Goal: Task Accomplishment & Management: Use online tool/utility

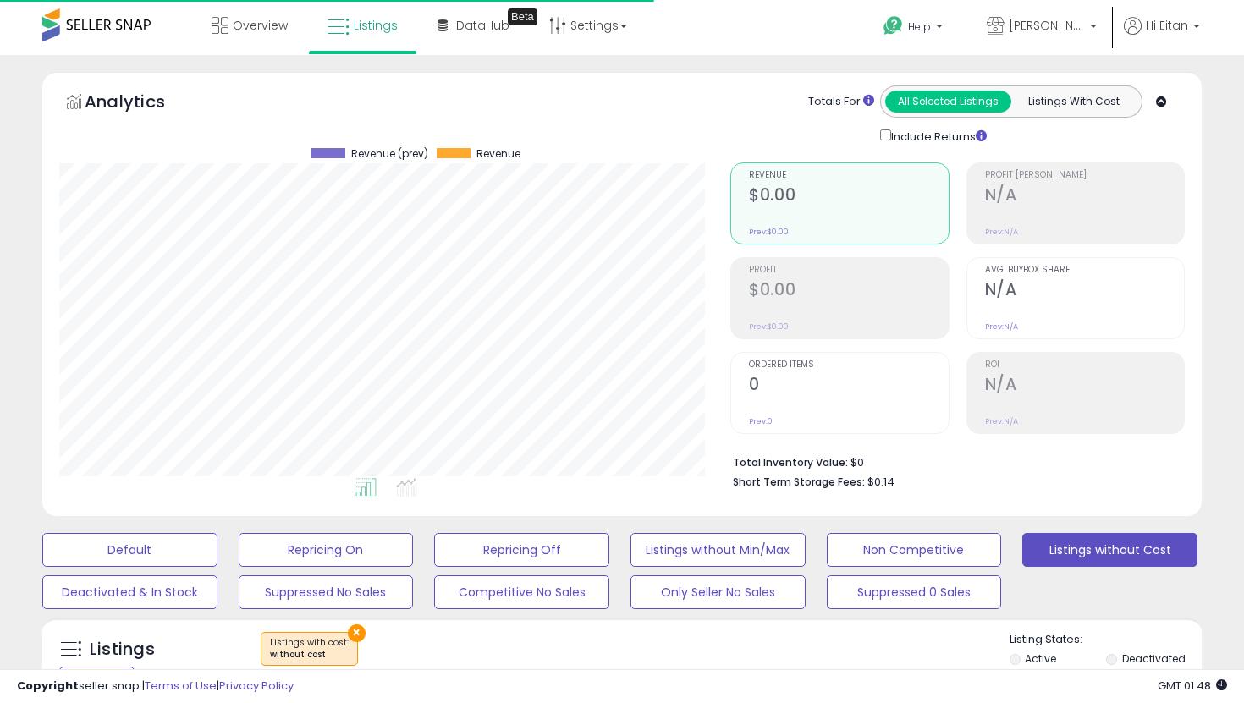
select select "**********"
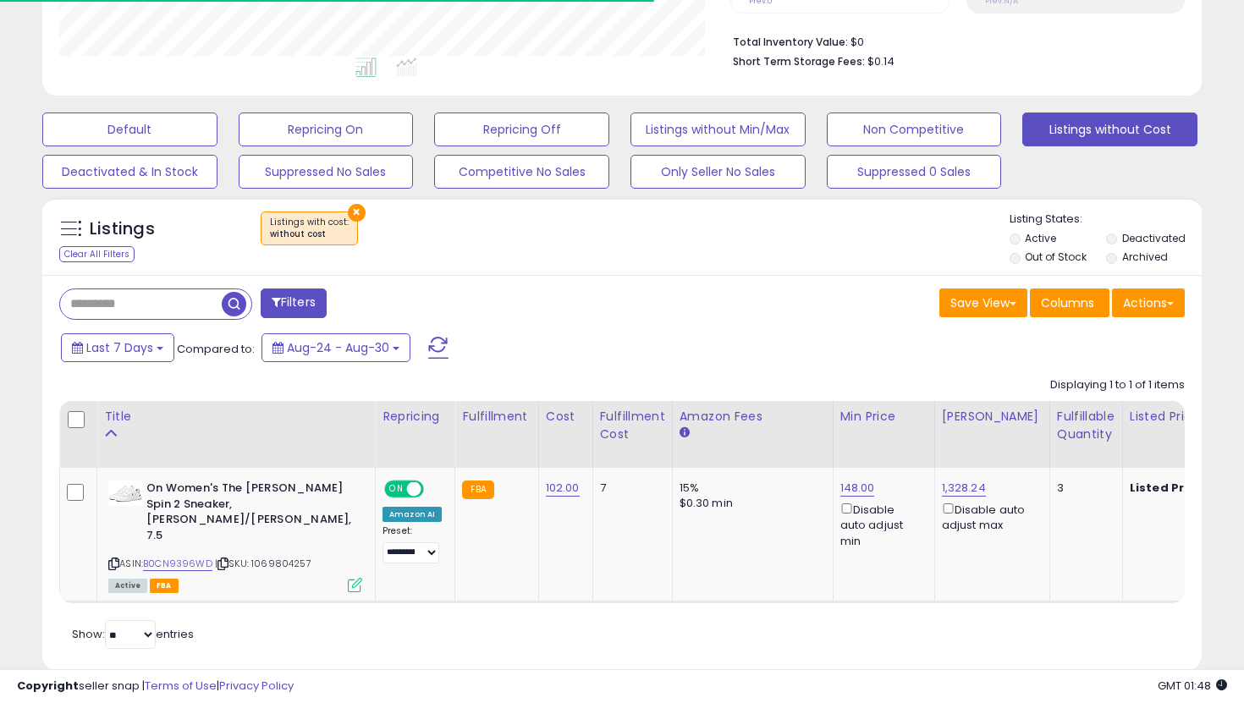
scroll to position [347, 671]
click at [1143, 123] on button "Listings without Cost" at bounding box center [1109, 130] width 175 height 34
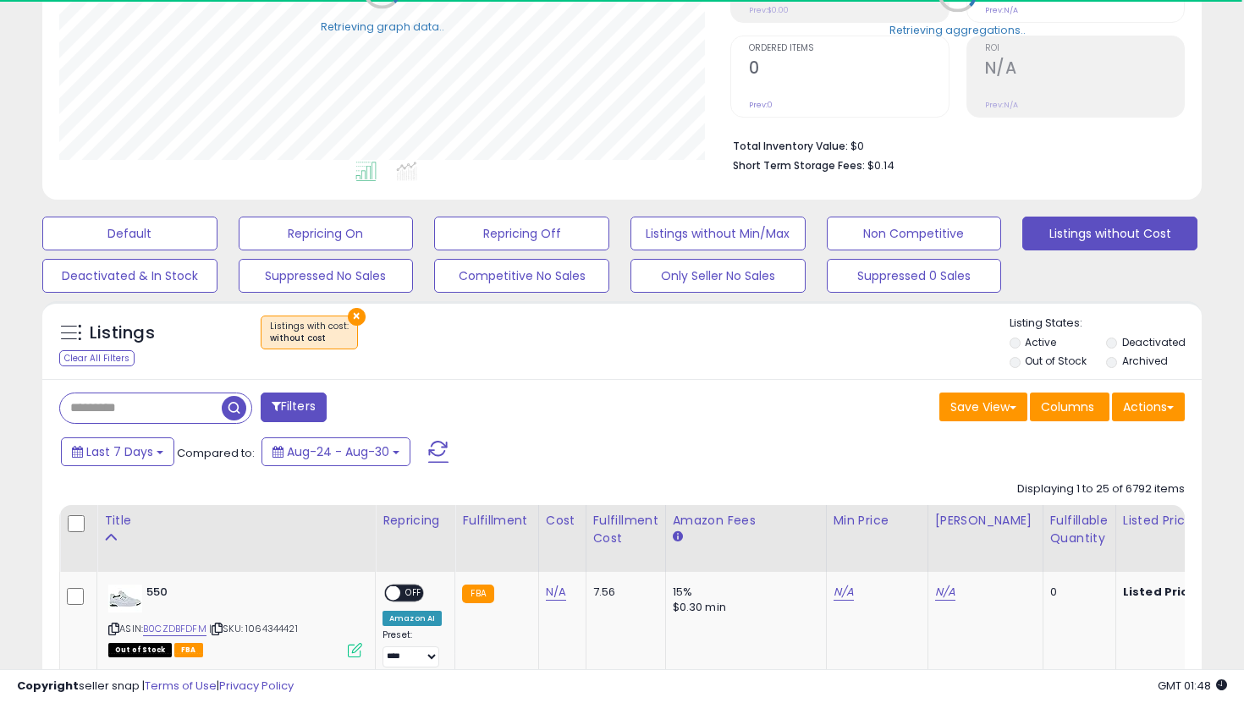
scroll to position [421, 0]
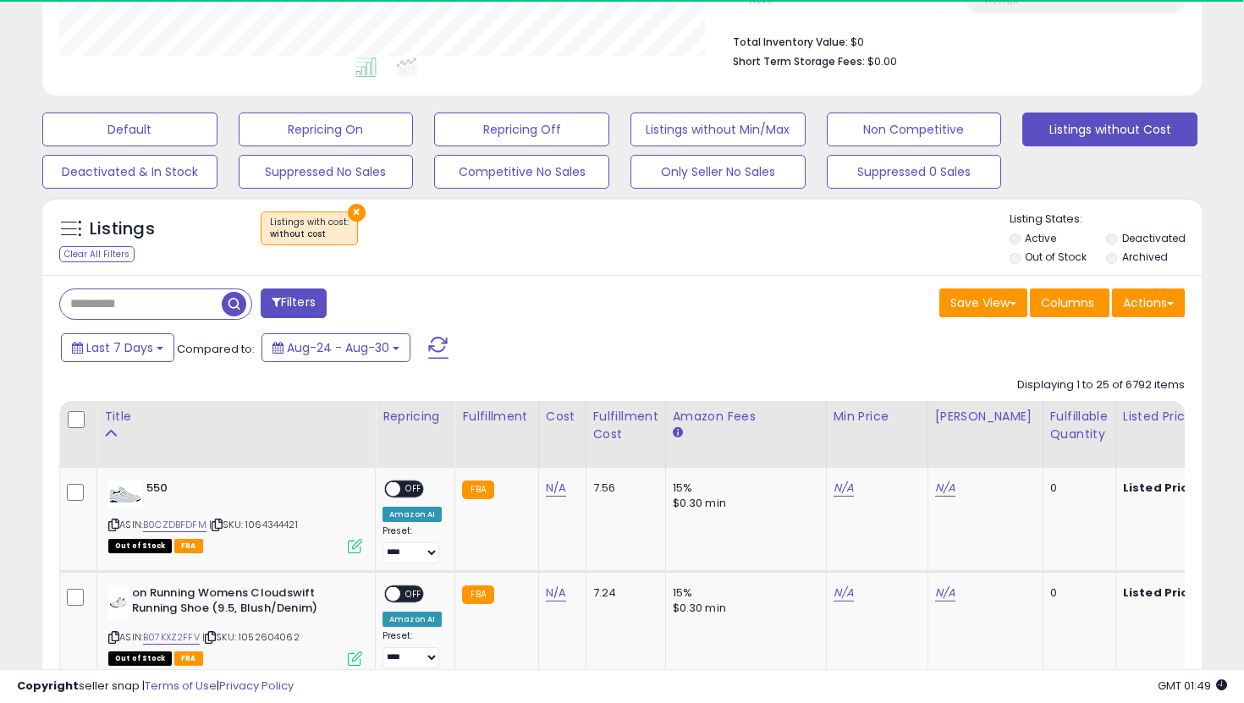
click at [1039, 256] on label "Out of Stock" at bounding box center [1056, 257] width 62 height 14
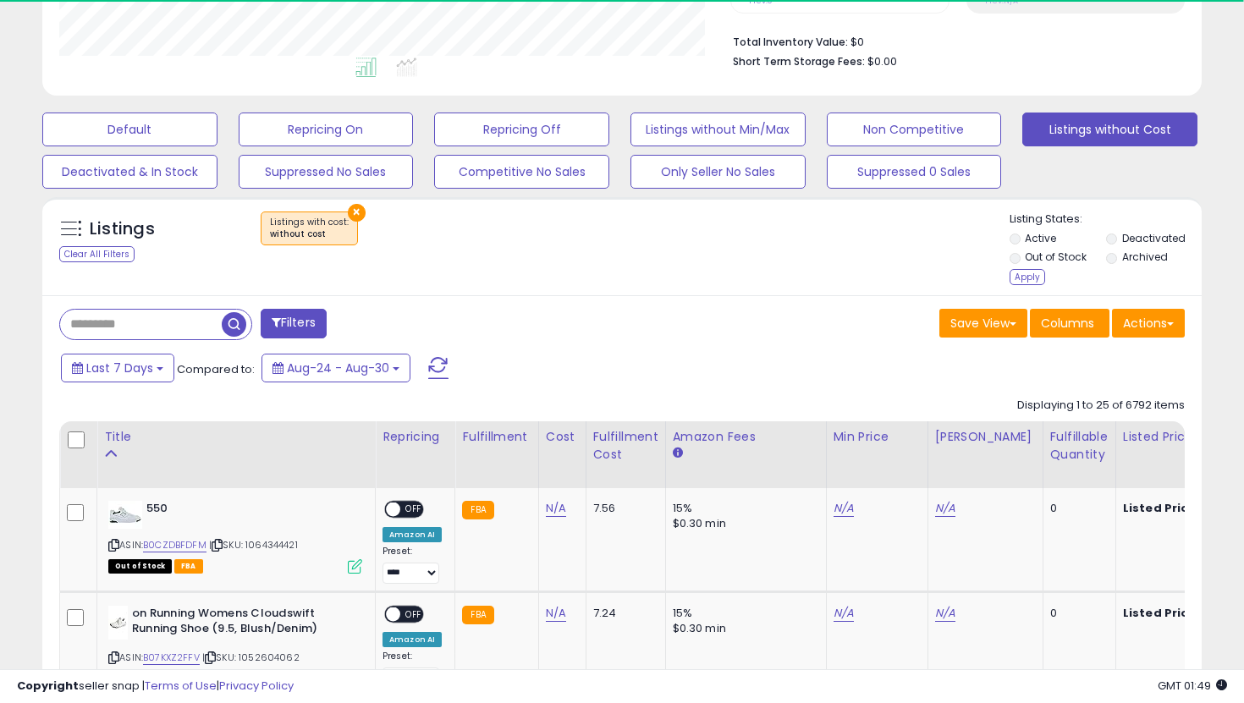
click at [1034, 268] on li "Out of Stock" at bounding box center [1057, 259] width 94 height 19
click at [1031, 275] on div "Apply" at bounding box center [1028, 277] width 36 height 16
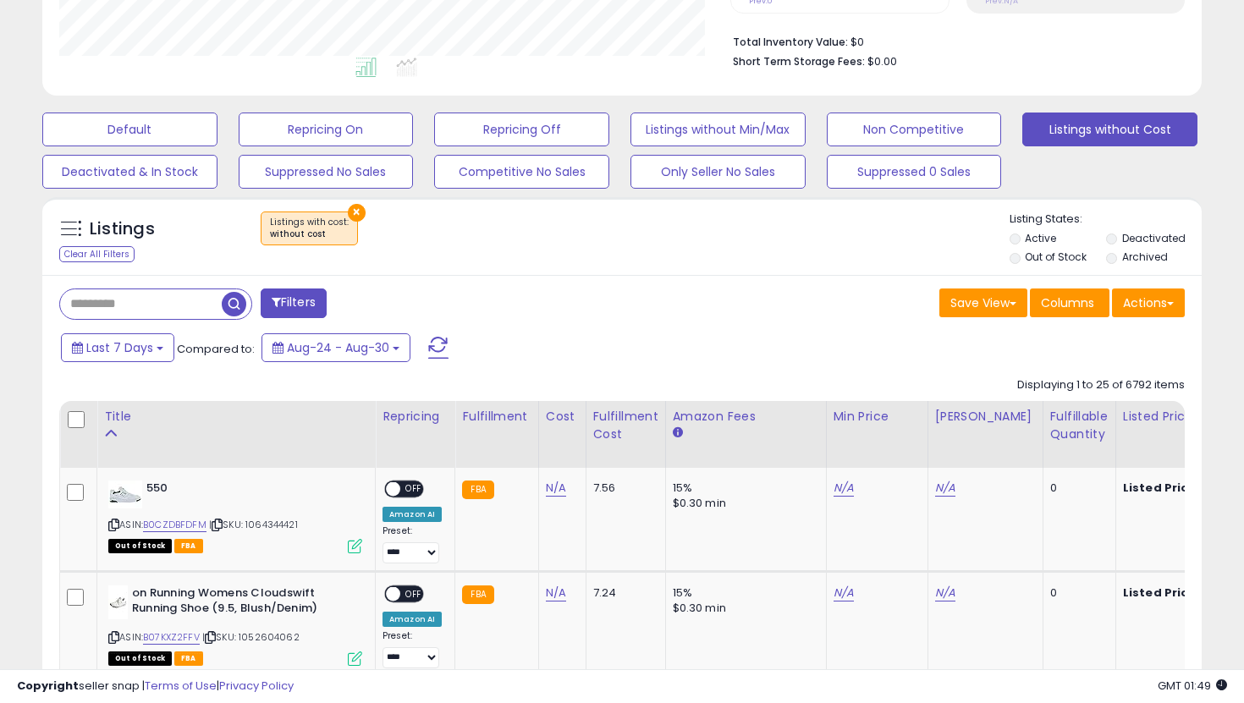
scroll to position [347, 671]
click at [1028, 255] on label "Out of Stock" at bounding box center [1056, 257] width 62 height 14
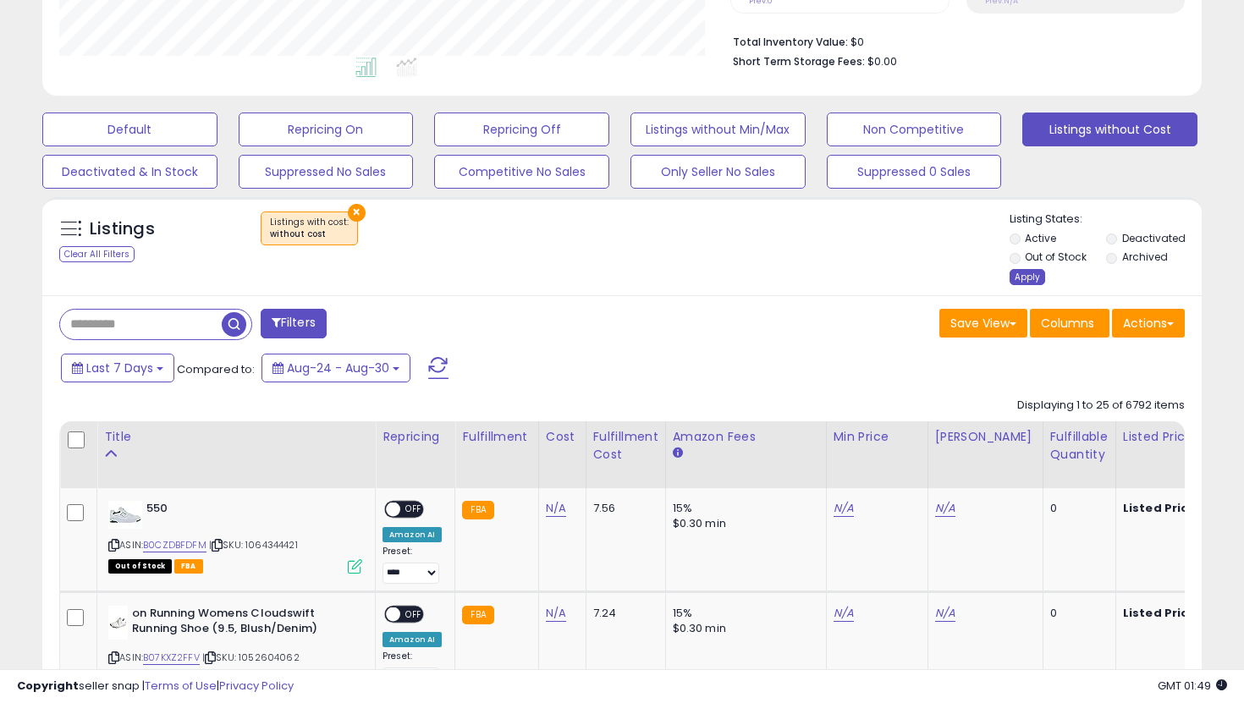
click at [1025, 272] on div "Apply" at bounding box center [1028, 277] width 36 height 16
click at [1025, 189] on div "Default Repricing On Repricing Off Listings without Min/Max Non Competitive Lis…" at bounding box center [622, 146] width 1202 height 85
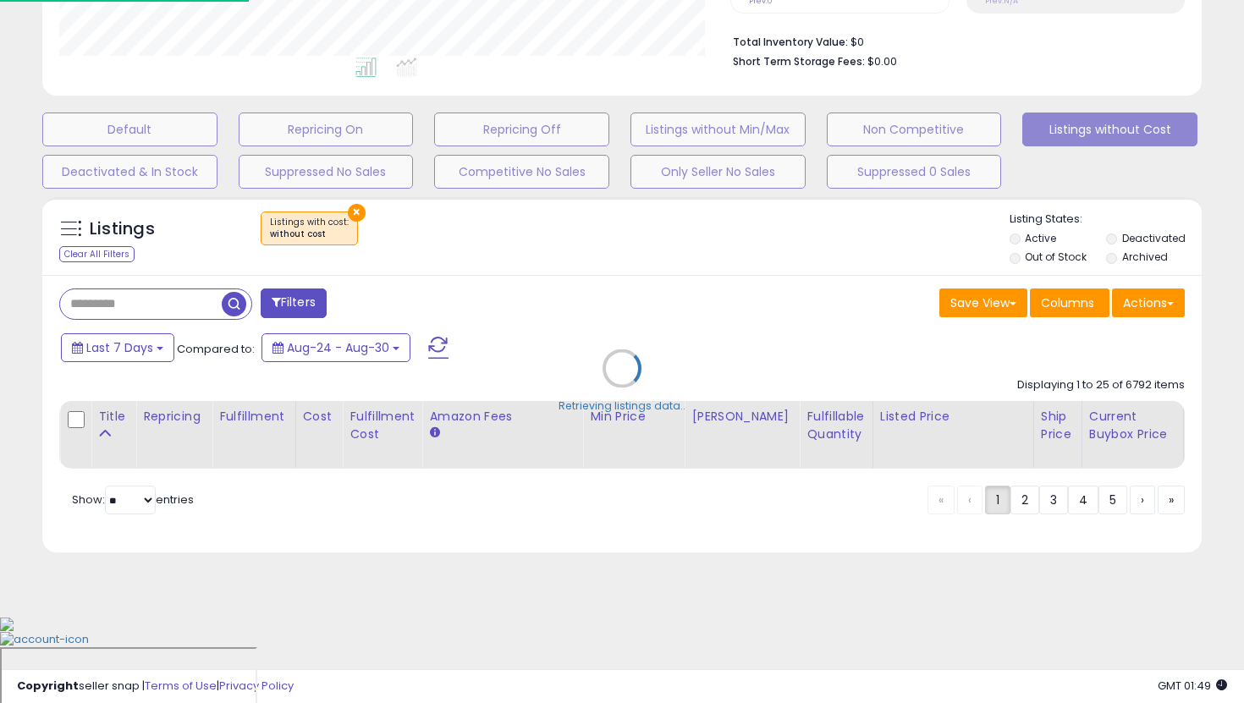
scroll to position [333, 0]
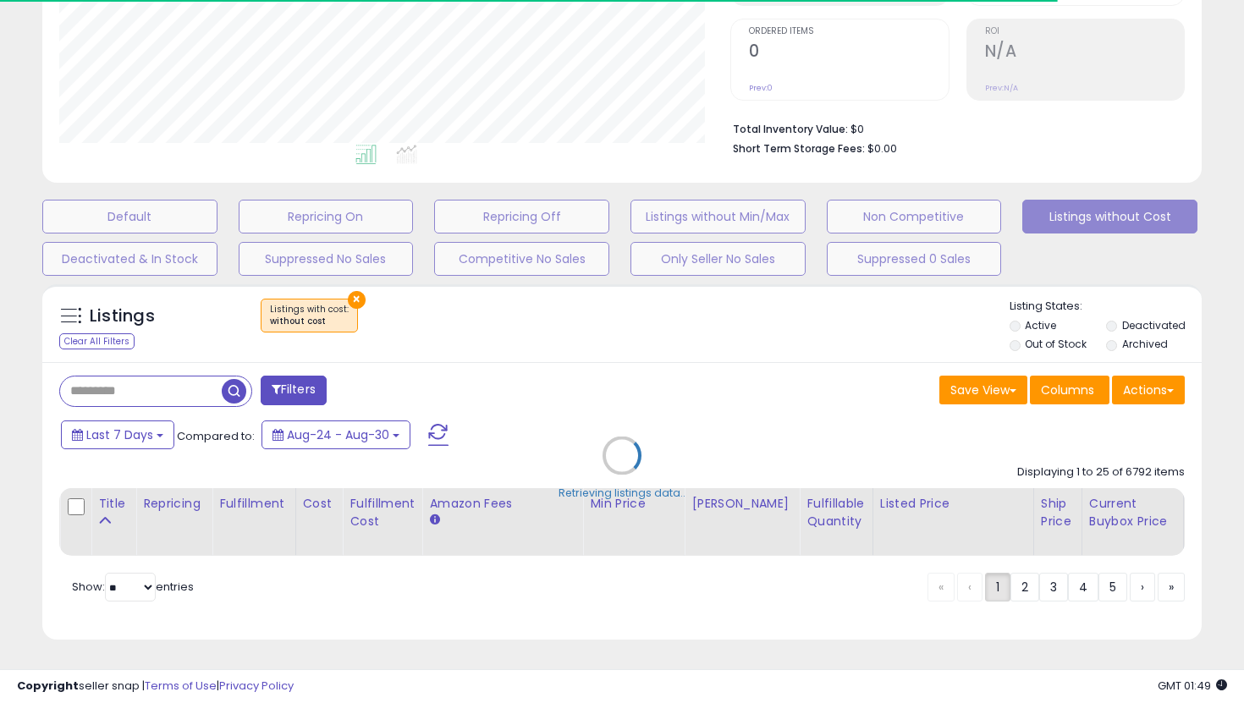
click at [1025, 342] on div "Retrieving listings data.." at bounding box center [622, 468] width 1185 height 385
click at [1017, 347] on div "Retrieving listings data.." at bounding box center [622, 468] width 1185 height 385
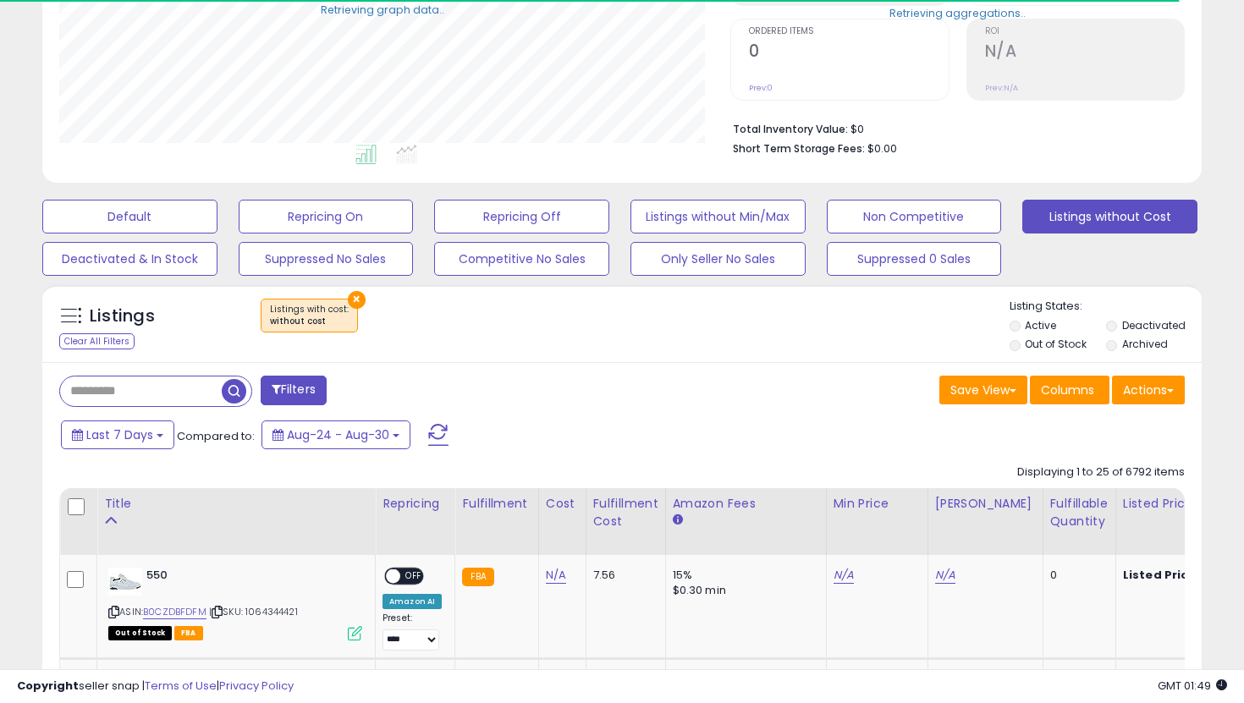
scroll to position [421, 0]
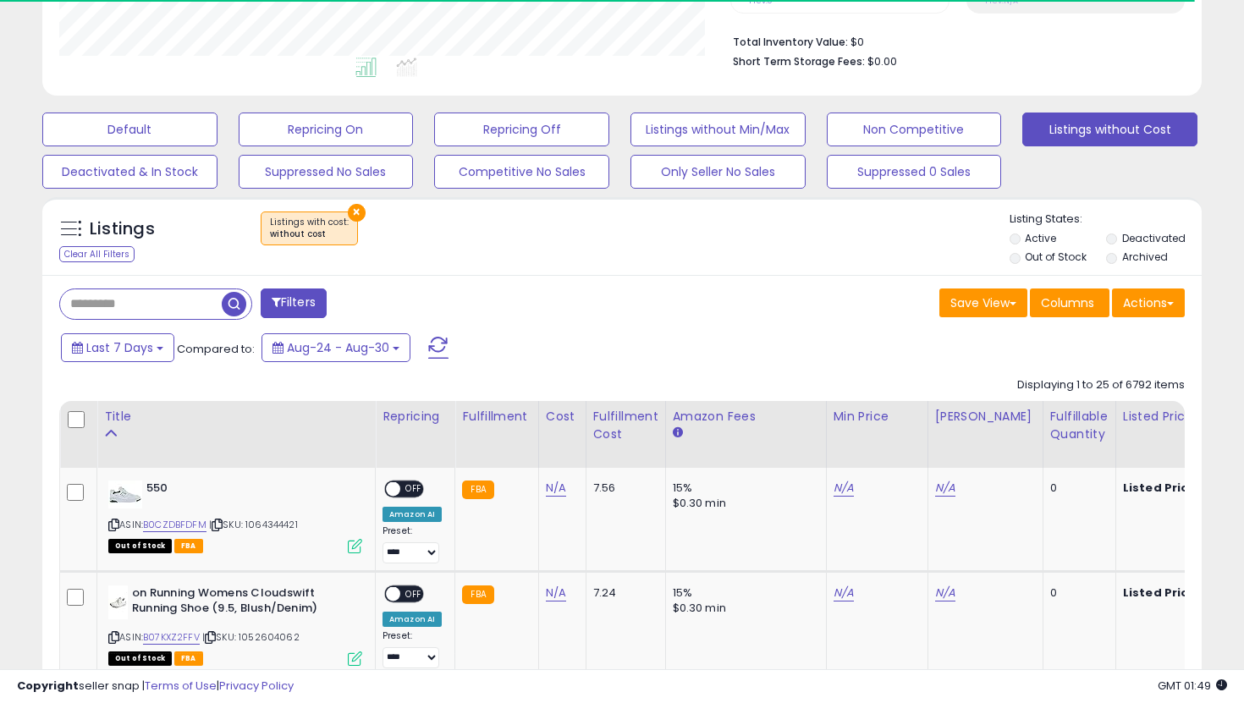
click at [1030, 257] on label "Out of Stock" at bounding box center [1056, 257] width 62 height 14
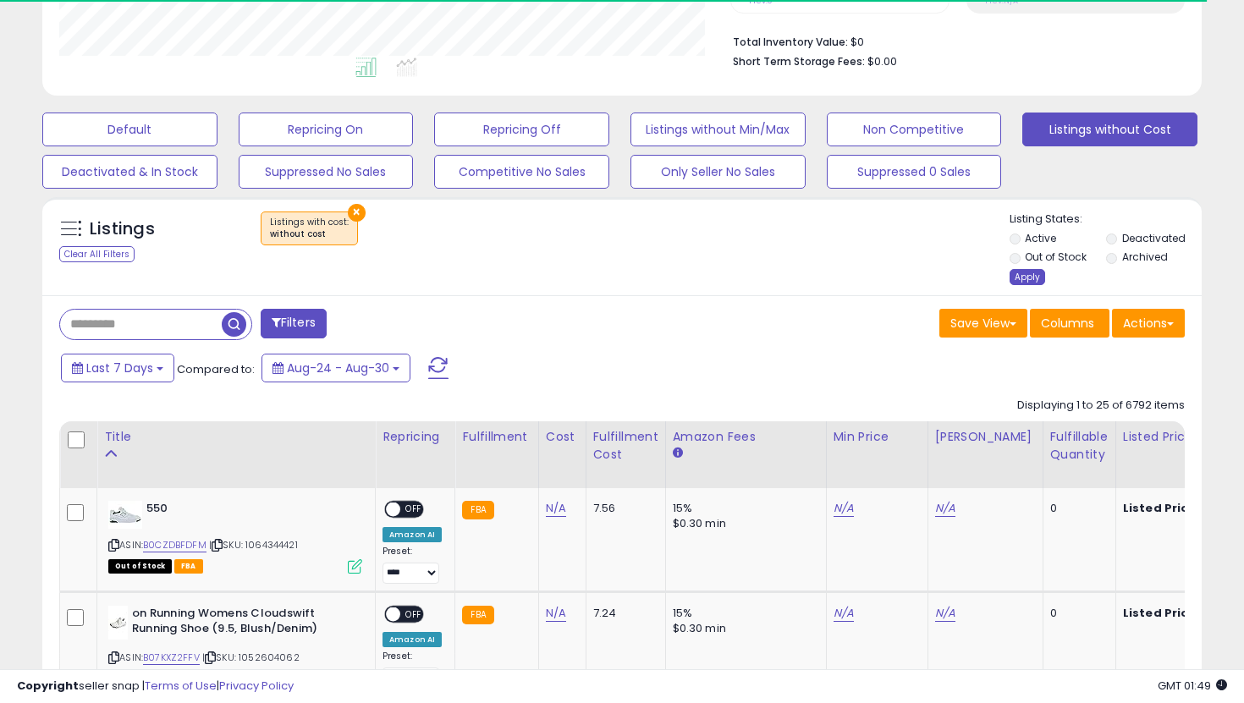
click at [1027, 271] on div "Apply" at bounding box center [1028, 277] width 36 height 16
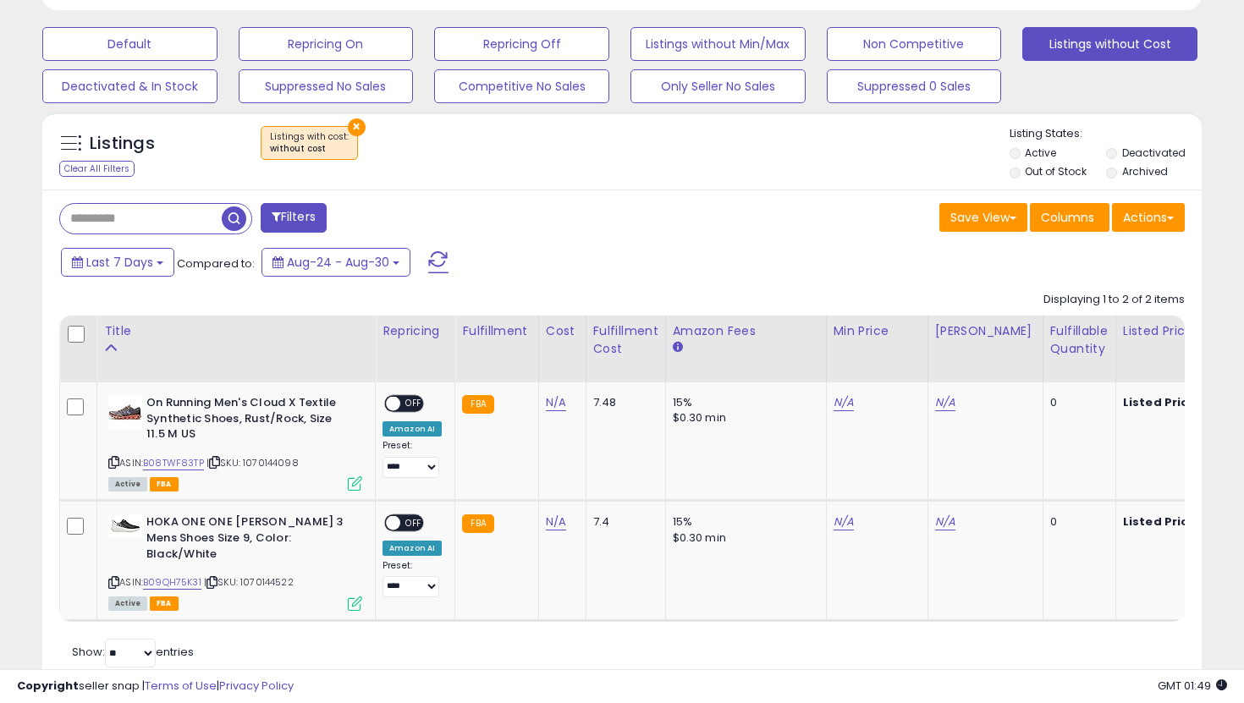
scroll to position [511, 0]
